Goal: Transaction & Acquisition: Book appointment/travel/reservation

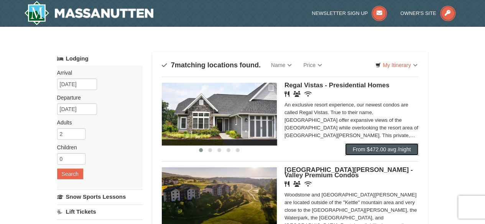
click at [398, 150] on link "From $472.00 avg /night" at bounding box center [382, 150] width 74 height 12
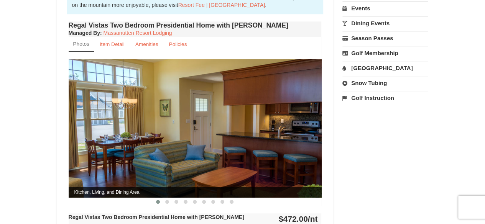
scroll to position [269, 0]
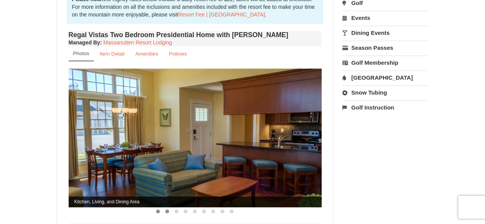
click at [166, 210] on span at bounding box center [167, 212] width 4 height 4
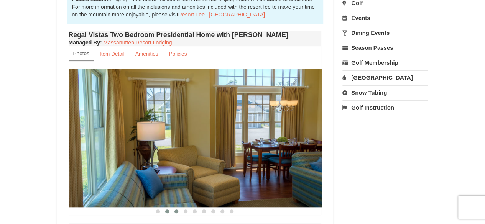
click at [177, 210] on span at bounding box center [177, 212] width 4 height 4
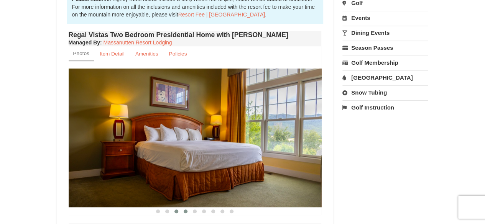
click at [185, 210] on span at bounding box center [186, 212] width 4 height 4
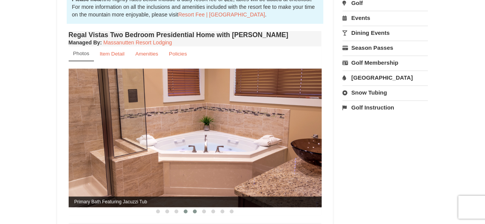
click at [194, 210] on span at bounding box center [195, 212] width 4 height 4
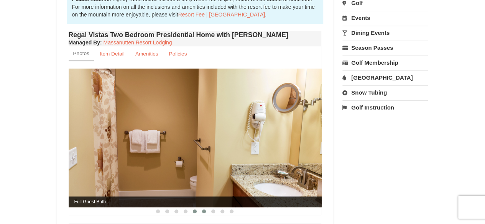
click at [204, 210] on span at bounding box center [204, 212] width 4 height 4
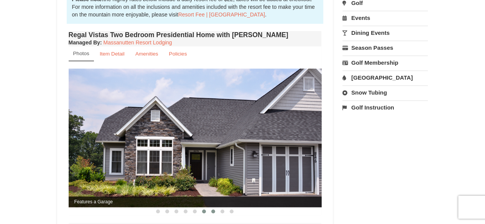
click at [215, 210] on span at bounding box center [213, 212] width 4 height 4
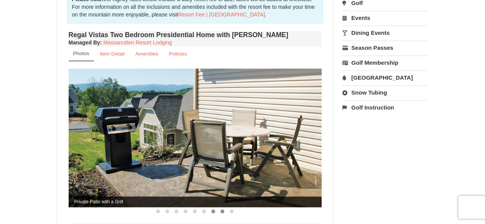
click at [225, 208] on button at bounding box center [222, 212] width 9 height 8
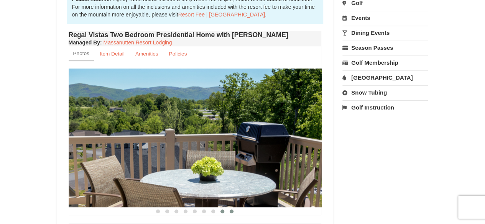
click at [231, 210] on span at bounding box center [232, 212] width 4 height 4
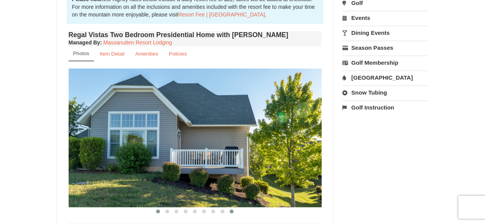
click at [157, 210] on span at bounding box center [158, 212] width 4 height 4
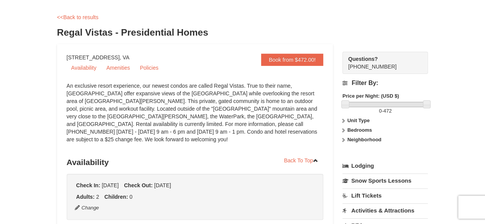
scroll to position [0, 0]
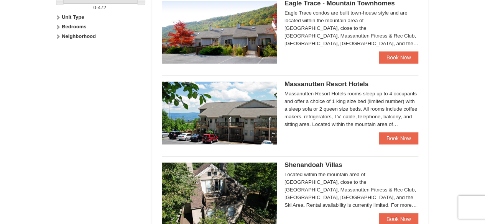
scroll to position [422, 0]
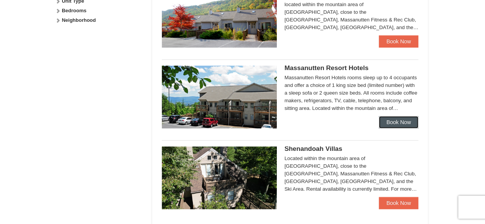
click at [387, 122] on link "Book Now" at bounding box center [399, 122] width 40 height 12
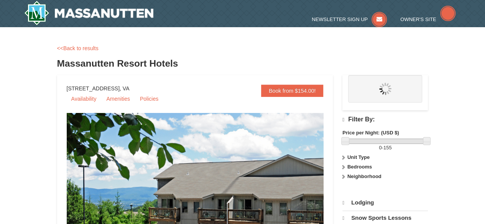
select select "10"
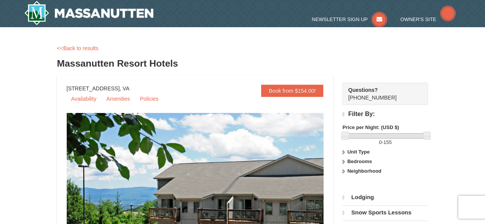
select select "10"
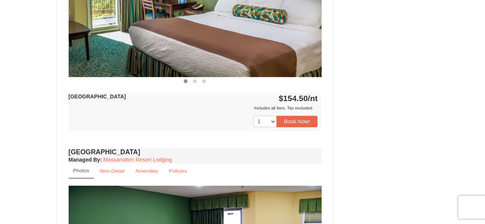
scroll to position [384, 0]
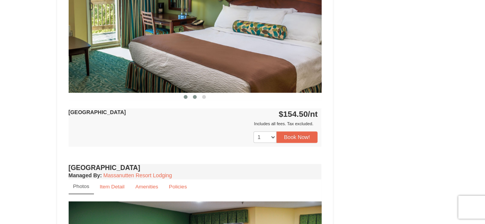
click at [193, 96] on span at bounding box center [195, 97] width 4 height 4
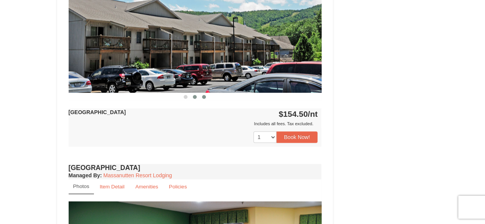
click at [205, 96] on span at bounding box center [204, 97] width 4 height 4
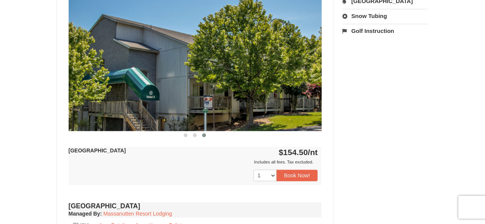
scroll to position [307, 0]
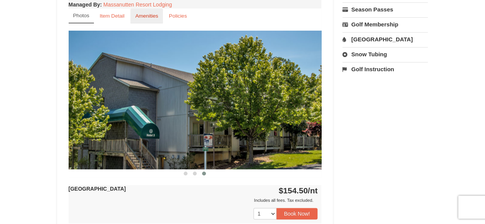
click at [144, 15] on small "Amenities" at bounding box center [146, 16] width 23 height 6
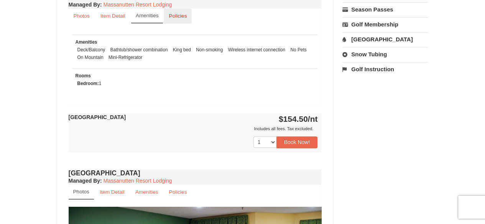
click at [182, 15] on small "Policies" at bounding box center [178, 16] width 18 height 6
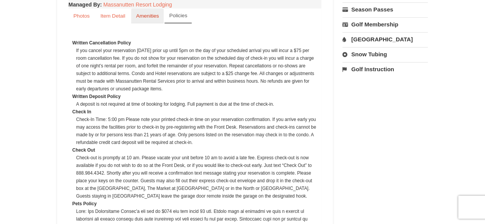
click at [151, 15] on small "Amenities" at bounding box center [147, 16] width 23 height 6
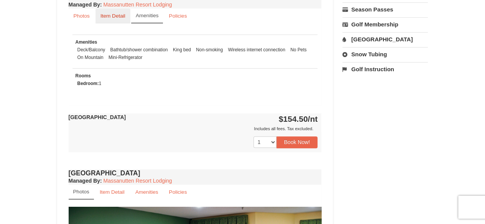
click at [116, 13] on small "Item Detail" at bounding box center [113, 16] width 25 height 6
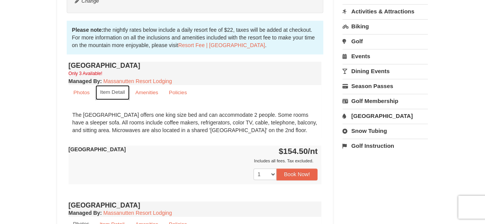
scroll to position [192, 0]
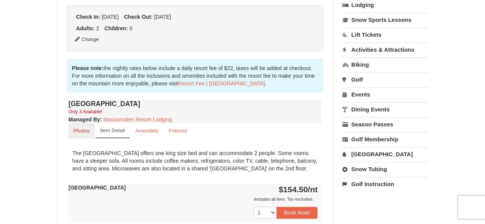
click at [87, 132] on small "Photos" at bounding box center [82, 131] width 16 height 6
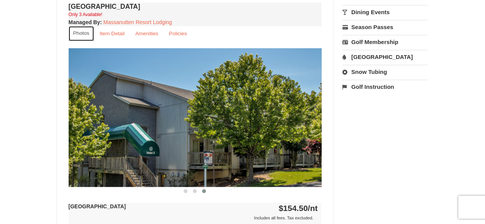
scroll to position [307, 0]
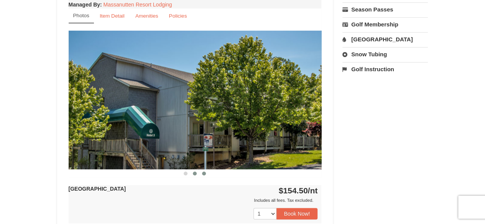
click at [196, 175] on span at bounding box center [195, 174] width 4 height 4
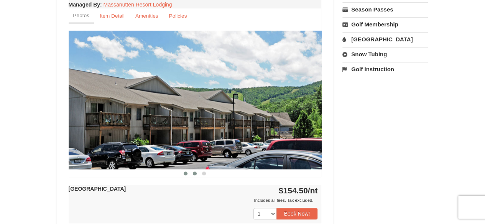
click at [184, 172] on span at bounding box center [186, 174] width 4 height 4
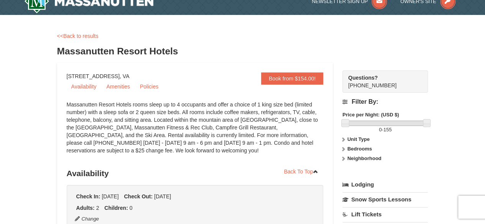
scroll to position [0, 0]
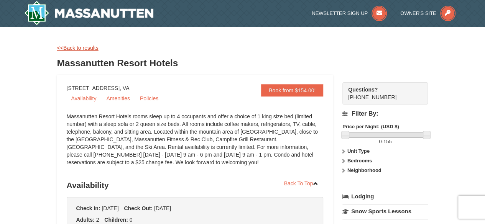
click at [90, 50] on link "<<Back to results" at bounding box center [77, 48] width 41 height 6
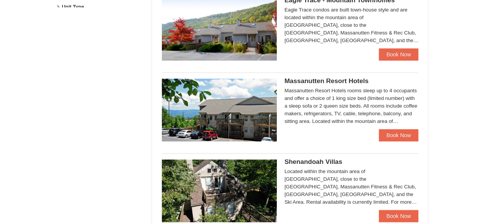
select select "10"
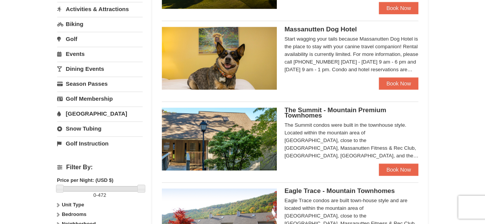
scroll to position [256, 0]
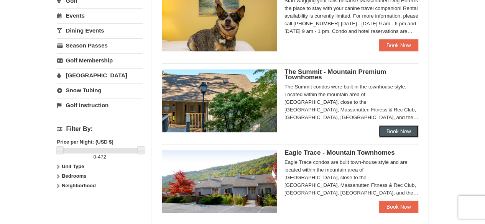
click at [388, 128] on link "Book Now" at bounding box center [399, 131] width 40 height 12
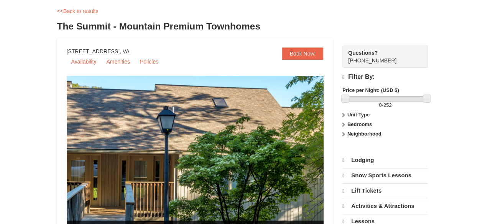
scroll to position [77, 0]
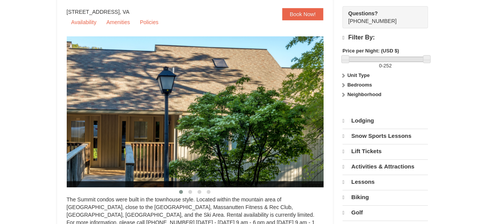
select select "10"
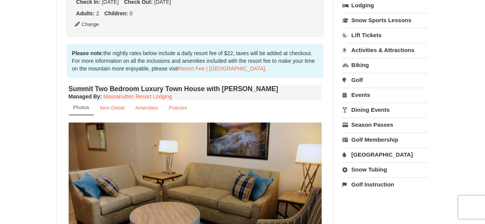
scroll to position [268, 0]
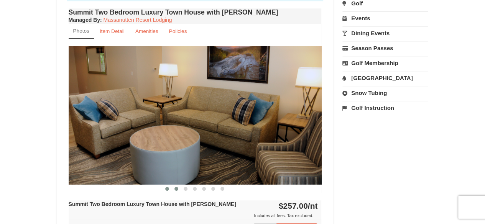
click at [176, 189] on span at bounding box center [177, 189] width 4 height 4
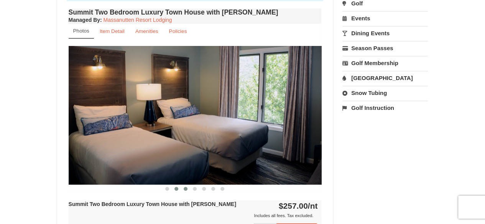
click at [187, 189] on span at bounding box center [186, 189] width 4 height 4
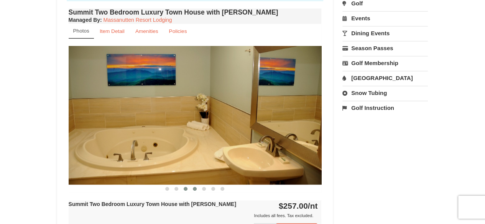
click at [193, 190] on button at bounding box center [194, 189] width 9 height 8
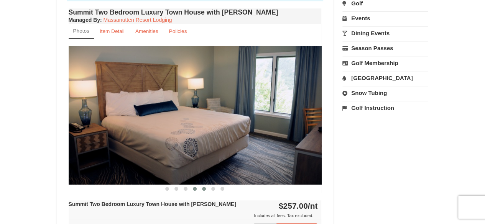
click at [205, 188] on span at bounding box center [204, 189] width 4 height 4
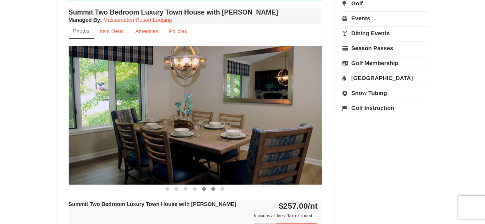
click at [212, 190] on button at bounding box center [213, 189] width 9 height 8
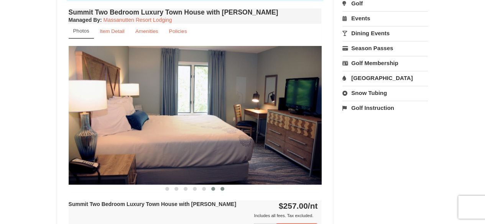
click at [223, 188] on span at bounding box center [223, 189] width 4 height 4
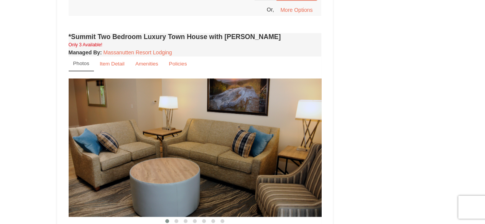
scroll to position [575, 0]
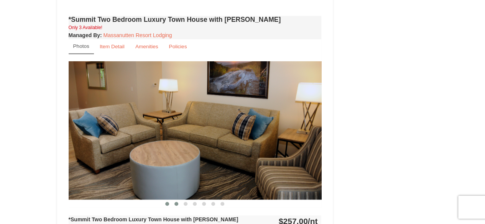
click at [178, 202] on span at bounding box center [177, 204] width 4 height 4
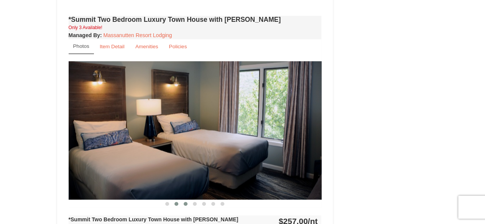
click at [185, 202] on span at bounding box center [186, 204] width 4 height 4
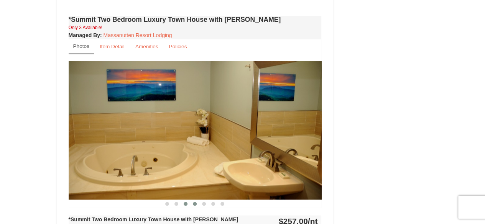
click at [193, 202] on span at bounding box center [195, 204] width 4 height 4
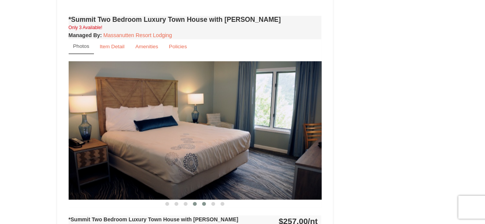
click at [203, 200] on button at bounding box center [204, 204] width 9 height 8
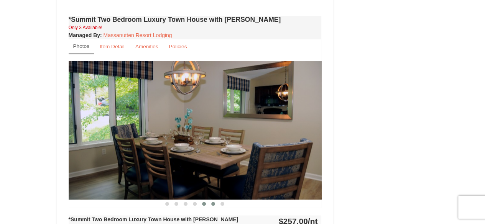
click at [213, 202] on span at bounding box center [213, 204] width 4 height 4
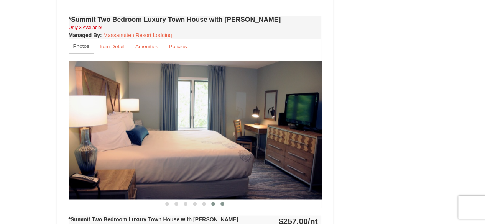
click at [221, 202] on span at bounding box center [223, 204] width 4 height 4
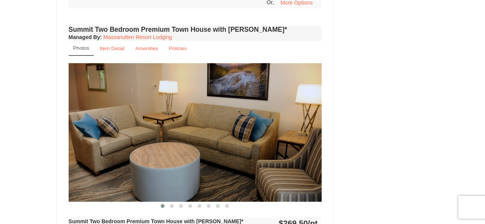
scroll to position [1189, 0]
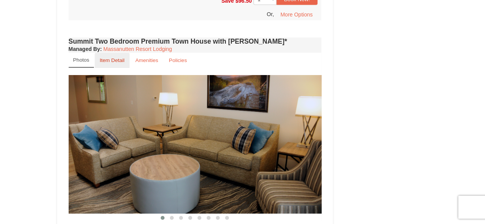
click at [123, 58] on small "Item Detail" at bounding box center [112, 61] width 25 height 6
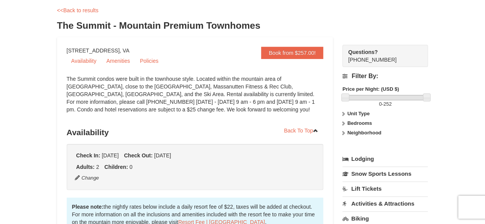
scroll to position [0, 0]
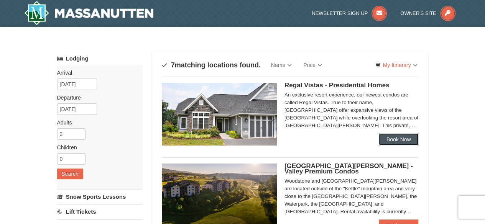
click at [389, 139] on link "Book Now" at bounding box center [399, 140] width 40 height 12
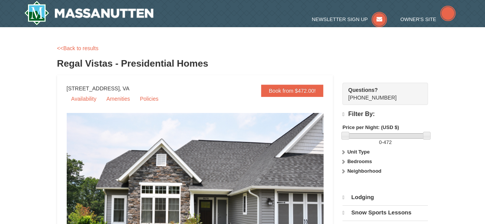
select select "10"
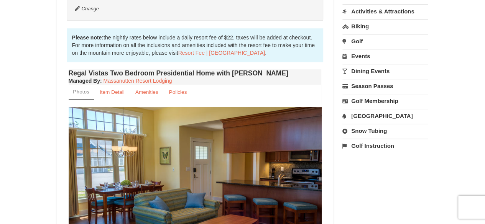
scroll to position [269, 0]
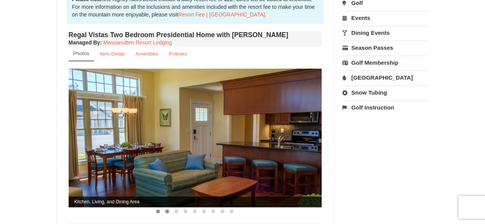
click at [167, 210] on span at bounding box center [167, 212] width 4 height 4
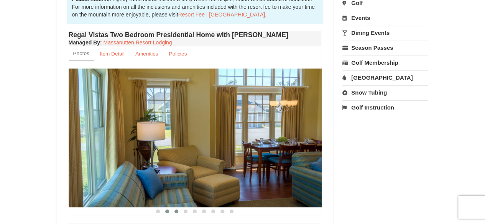
click at [176, 210] on span at bounding box center [177, 212] width 4 height 4
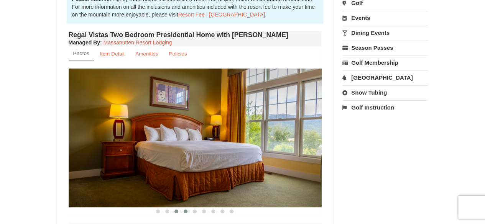
click at [186, 210] on span at bounding box center [186, 212] width 4 height 4
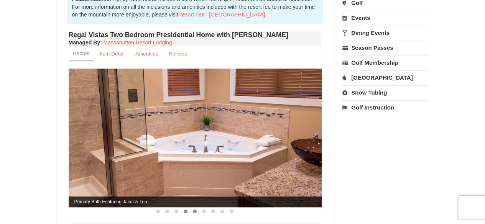
click at [194, 210] on span at bounding box center [195, 212] width 4 height 4
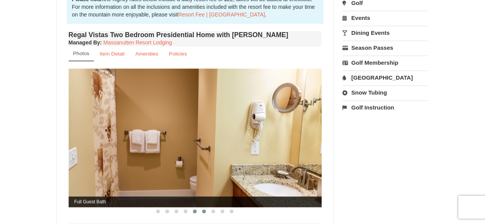
click at [205, 210] on span at bounding box center [204, 212] width 4 height 4
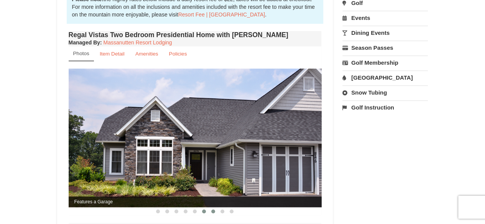
click at [213, 210] on span at bounding box center [213, 212] width 4 height 4
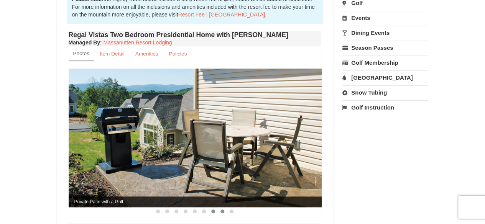
click at [223, 208] on button at bounding box center [222, 212] width 9 height 8
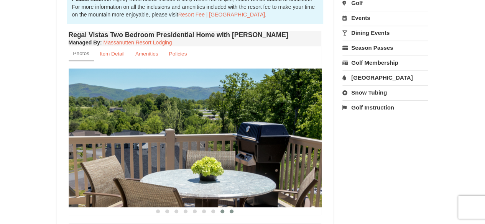
click at [232, 210] on span at bounding box center [232, 212] width 4 height 4
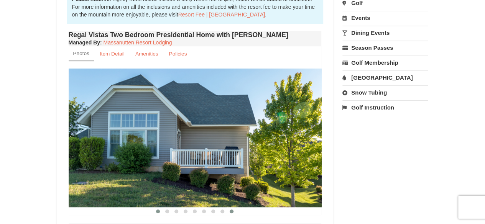
click at [158, 210] on span at bounding box center [158, 212] width 4 height 4
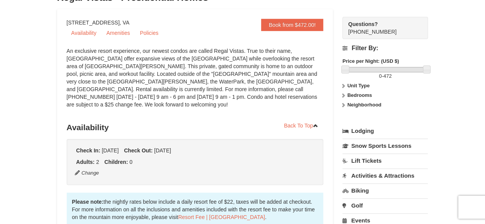
scroll to position [0, 0]
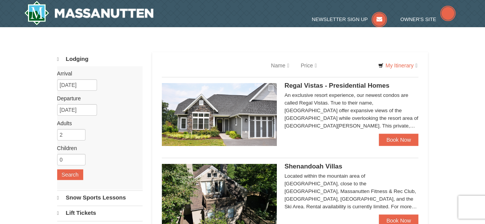
select select "10"
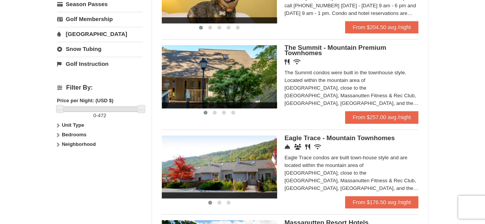
scroll to position [307, 0]
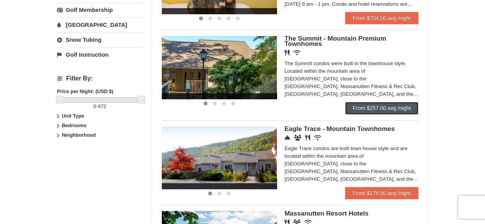
click at [358, 106] on link "From $257.00 avg /night" at bounding box center [382, 108] width 74 height 12
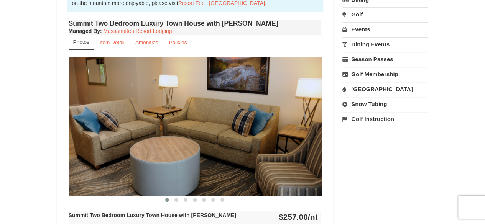
scroll to position [268, 0]
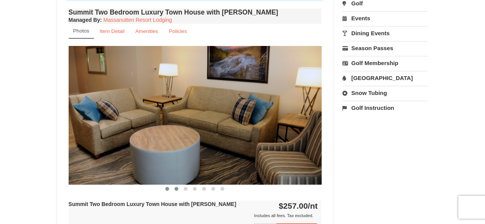
click at [177, 188] on span at bounding box center [177, 189] width 4 height 4
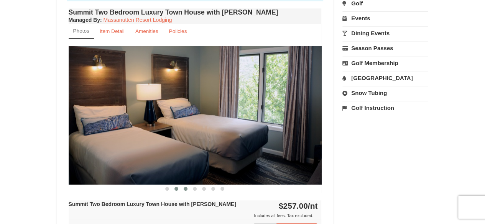
click at [185, 189] on span at bounding box center [186, 189] width 4 height 4
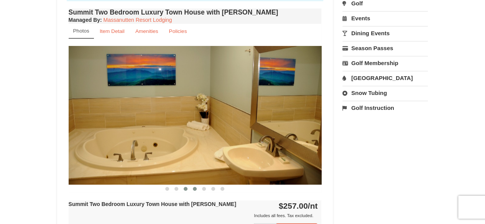
click at [197, 190] on button at bounding box center [194, 189] width 9 height 8
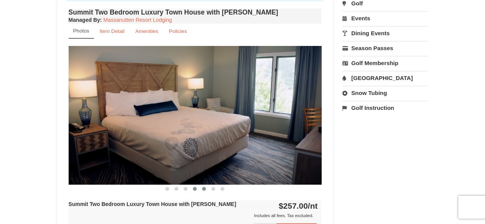
click at [204, 187] on span at bounding box center [204, 189] width 4 height 4
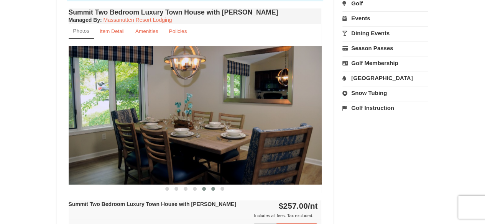
click at [214, 187] on span at bounding box center [213, 189] width 4 height 4
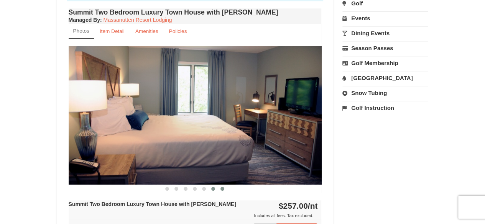
click at [222, 187] on span at bounding box center [223, 189] width 4 height 4
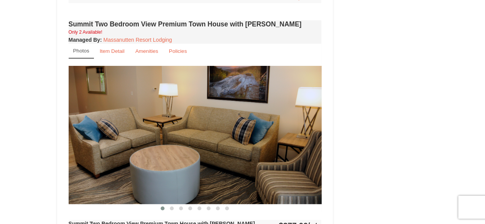
scroll to position [1522, 0]
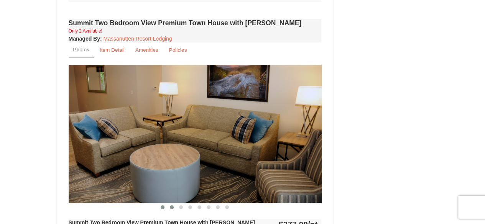
click at [172, 206] on span at bounding box center [172, 208] width 4 height 4
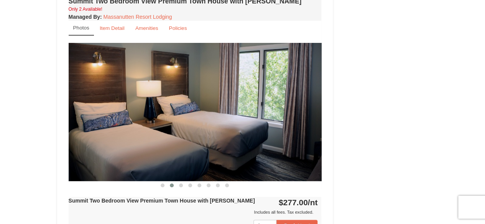
scroll to position [1560, 0]
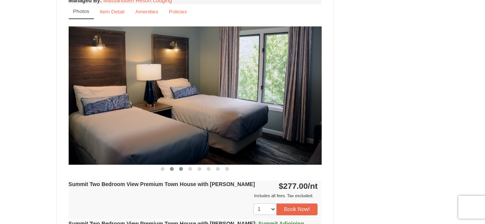
click at [180, 167] on span at bounding box center [181, 169] width 4 height 4
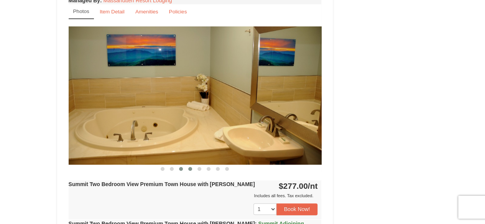
click at [190, 167] on span at bounding box center [190, 169] width 4 height 4
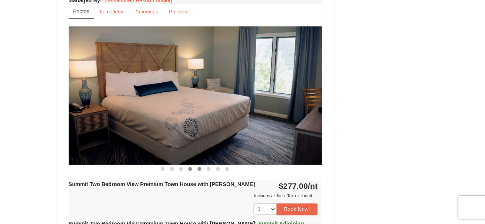
click at [199, 167] on span at bounding box center [200, 169] width 4 height 4
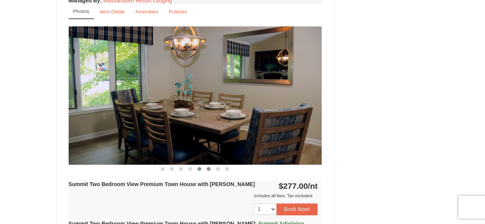
click at [209, 165] on button at bounding box center [208, 169] width 9 height 8
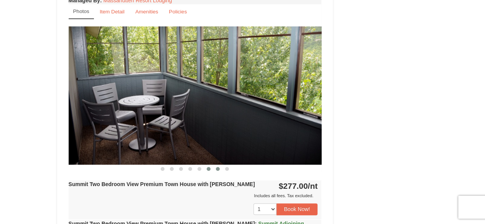
click at [217, 167] on span at bounding box center [218, 169] width 4 height 4
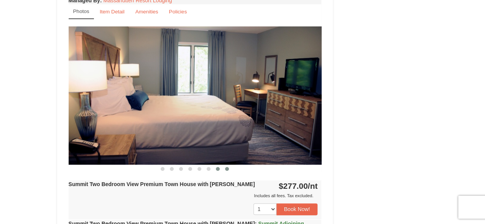
click at [228, 167] on span at bounding box center [227, 169] width 4 height 4
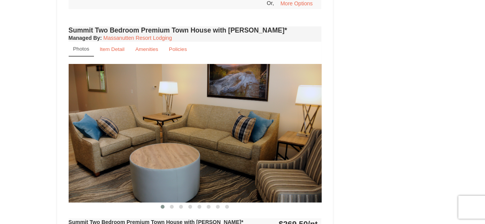
scroll to position [1215, 0]
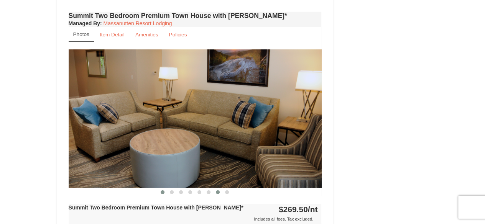
click at [218, 191] on span at bounding box center [218, 193] width 4 height 4
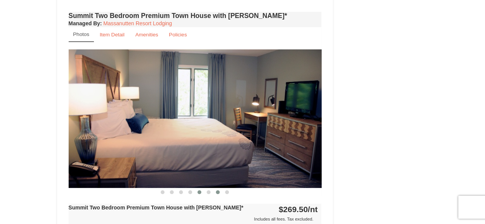
click at [201, 191] on span at bounding box center [200, 193] width 4 height 4
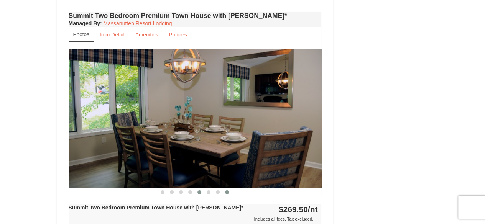
click at [229, 191] on span at bounding box center [227, 193] width 4 height 4
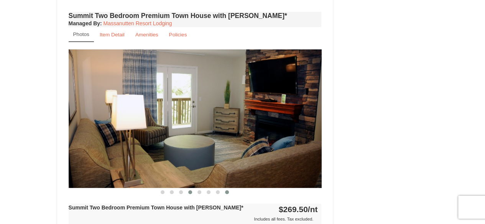
click at [190, 189] on button at bounding box center [190, 193] width 9 height 8
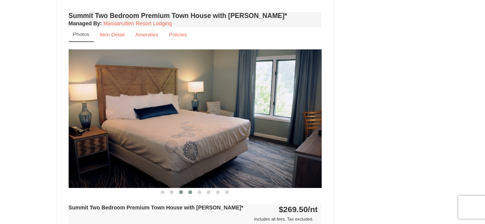
click at [180, 191] on span at bounding box center [181, 193] width 4 height 4
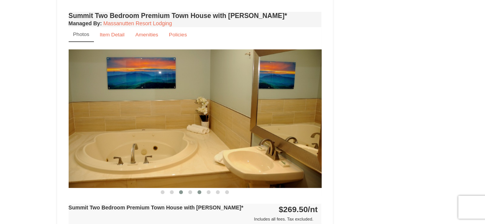
click at [196, 189] on button at bounding box center [199, 193] width 9 height 8
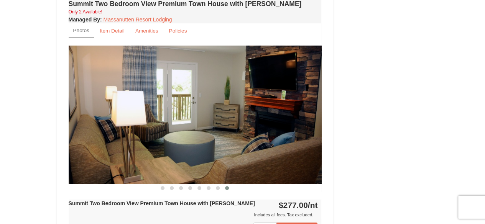
scroll to position [1560, 0]
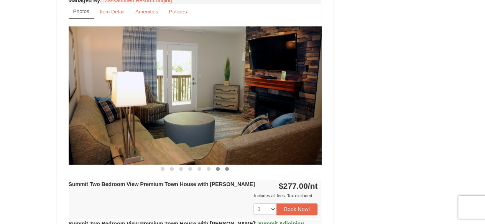
click at [219, 167] on span at bounding box center [218, 169] width 4 height 4
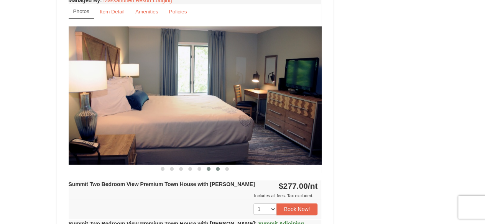
click at [210, 167] on span at bounding box center [209, 169] width 4 height 4
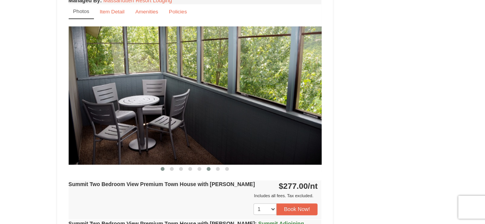
click at [163, 167] on span at bounding box center [163, 169] width 4 height 4
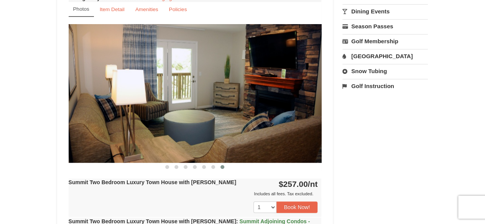
scroll to position [307, 0]
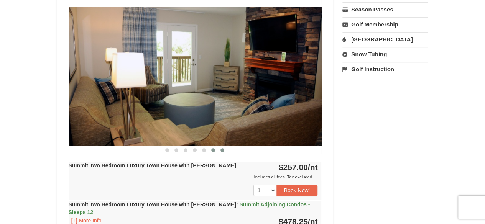
click at [214, 150] on span at bounding box center [213, 151] width 4 height 4
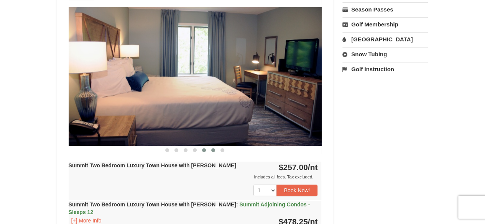
click at [204, 149] on span at bounding box center [204, 151] width 4 height 4
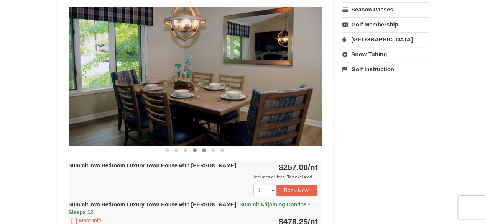
click at [195, 151] on span at bounding box center [195, 151] width 4 height 4
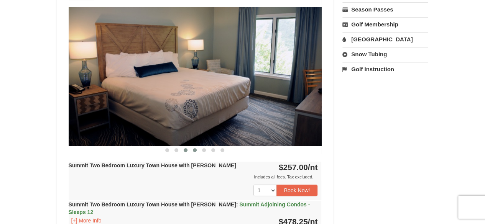
click at [188, 151] on button at bounding box center [185, 151] width 9 height 8
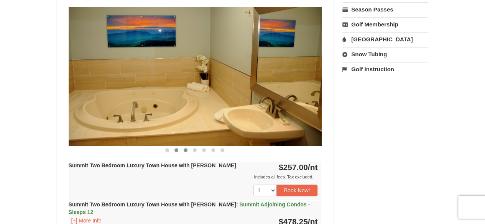
click at [177, 149] on span at bounding box center [177, 151] width 4 height 4
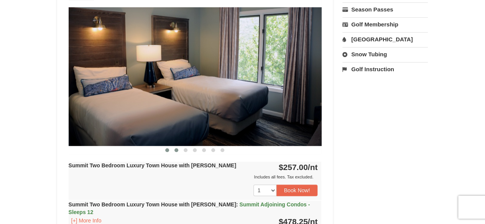
click at [168, 149] on span at bounding box center [167, 151] width 4 height 4
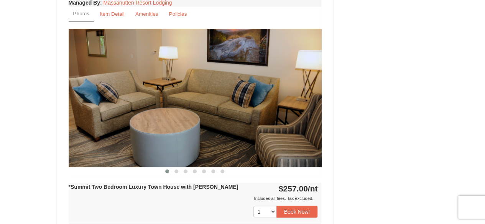
scroll to position [614, 0]
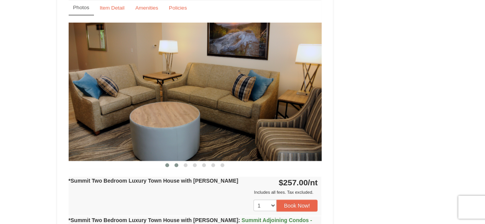
click at [179, 162] on button at bounding box center [176, 166] width 9 height 8
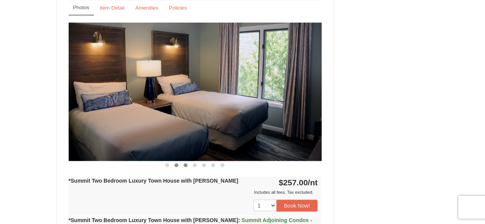
click at [187, 163] on span at bounding box center [186, 165] width 4 height 4
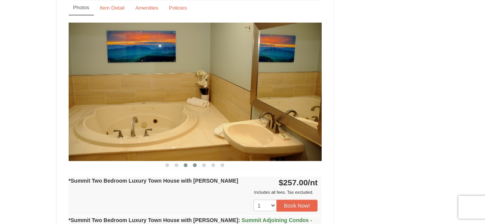
click at [193, 162] on button at bounding box center [194, 166] width 9 height 8
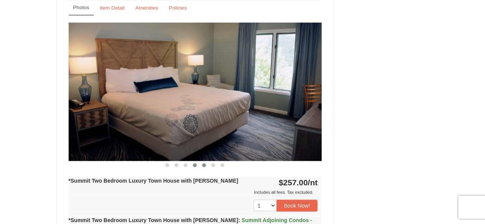
click at [203, 163] on span at bounding box center [204, 165] width 4 height 4
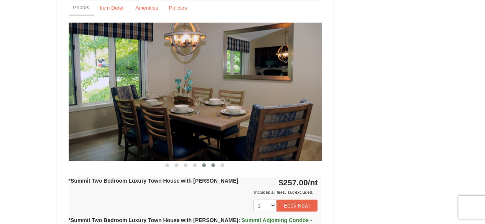
click at [216, 162] on button at bounding box center [213, 166] width 9 height 8
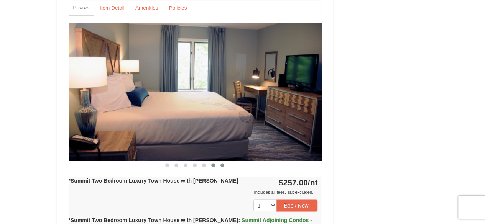
click at [222, 163] on span at bounding box center [223, 165] width 4 height 4
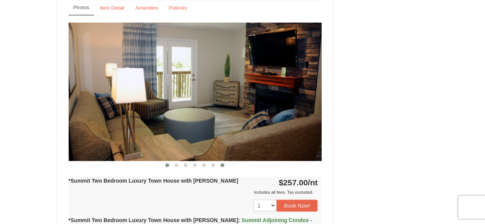
click at [169, 163] on span at bounding box center [167, 165] width 4 height 4
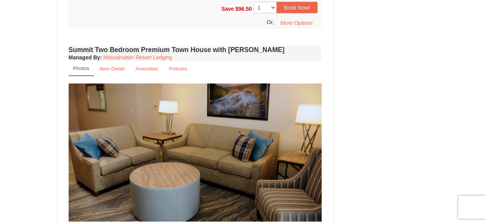
scroll to position [883, 0]
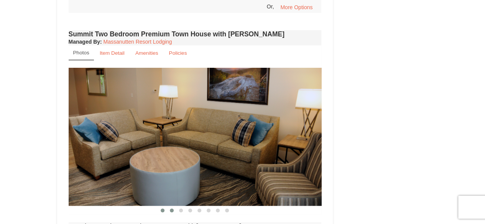
click at [172, 209] on span at bounding box center [172, 211] width 4 height 4
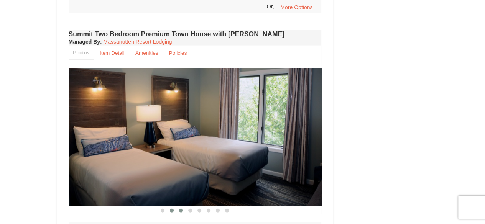
click at [183, 207] on button at bounding box center [181, 211] width 9 height 8
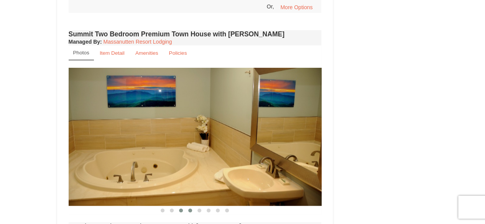
click at [194, 207] on button at bounding box center [190, 211] width 9 height 8
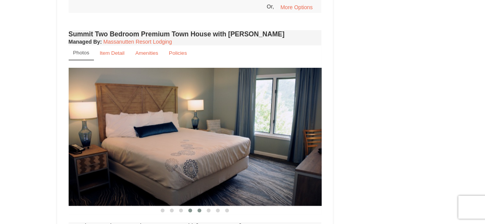
click at [198, 209] on span at bounding box center [200, 211] width 4 height 4
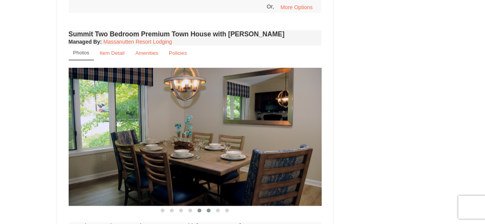
click at [208, 209] on span at bounding box center [209, 211] width 4 height 4
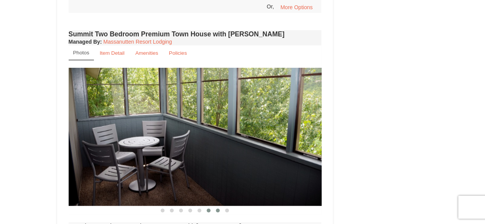
click at [219, 209] on span at bounding box center [218, 211] width 4 height 4
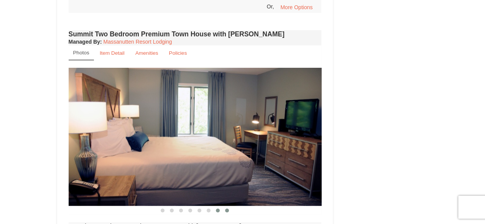
click at [226, 209] on span at bounding box center [227, 211] width 4 height 4
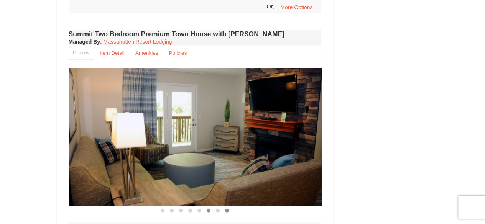
click at [211, 207] on button at bounding box center [208, 211] width 9 height 8
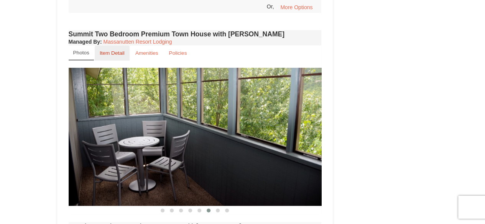
click at [108, 50] on small "Item Detail" at bounding box center [112, 53] width 25 height 6
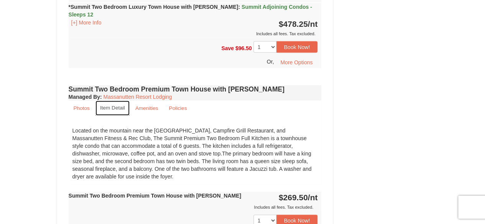
scroll to position [844, 0]
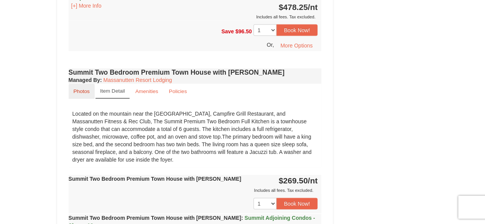
click at [87, 89] on small "Photos" at bounding box center [82, 92] width 16 height 6
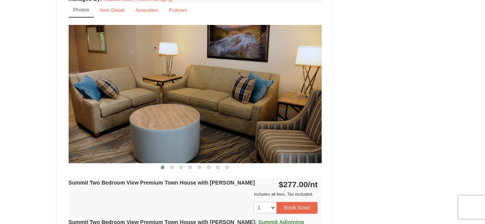
scroll to position [1573, 0]
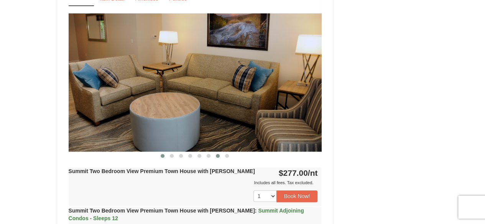
click at [219, 154] on span at bounding box center [218, 156] width 4 height 4
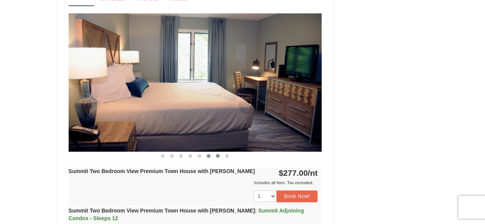
click at [208, 154] on span at bounding box center [209, 156] width 4 height 4
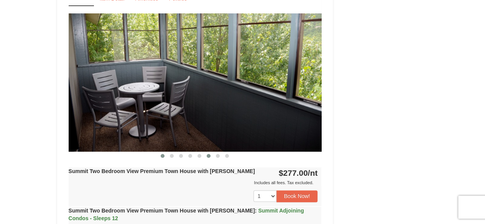
click at [163, 152] on button at bounding box center [162, 156] width 9 height 8
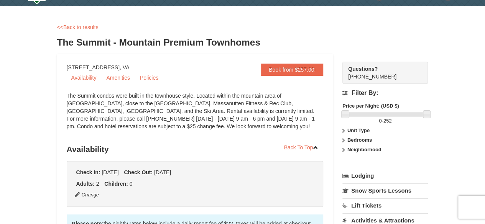
scroll to position [0, 0]
